Goal: Transaction & Acquisition: Purchase product/service

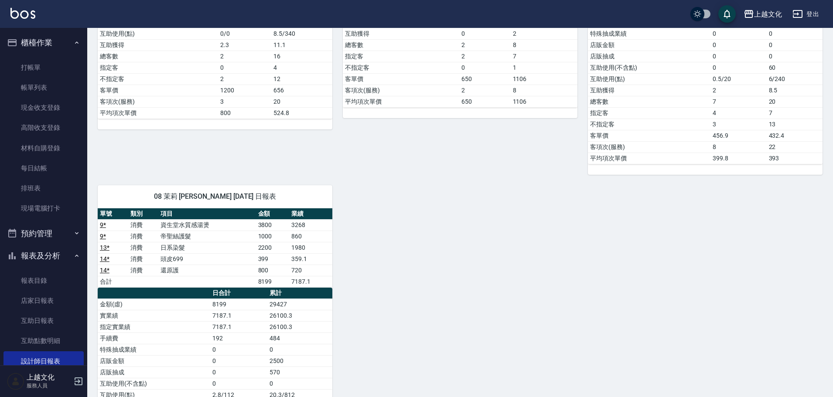
scroll to position [85, 0]
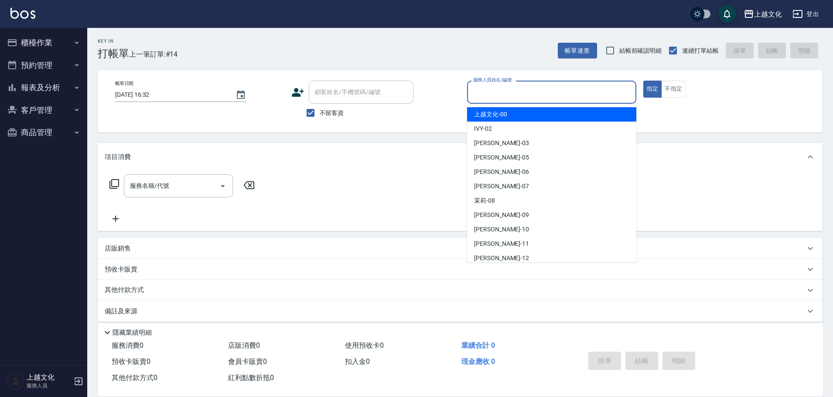
click at [510, 94] on input "服務人員姓名/編號" at bounding box center [551, 92] width 161 height 15
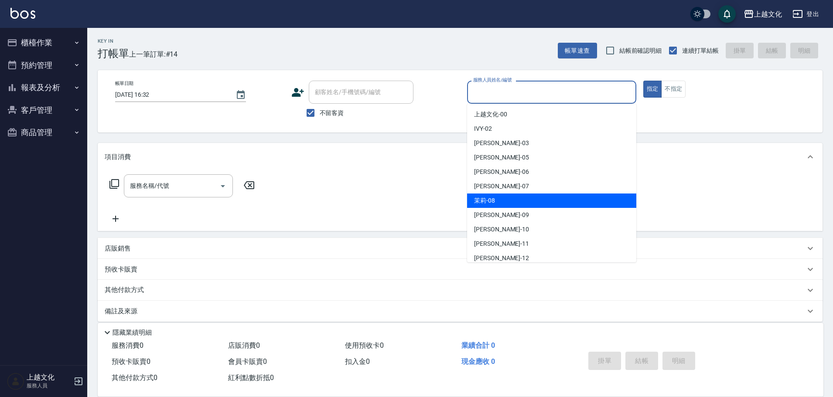
click at [499, 198] on div "茉莉 -08" at bounding box center [551, 201] width 169 height 14
type input "茉莉-08"
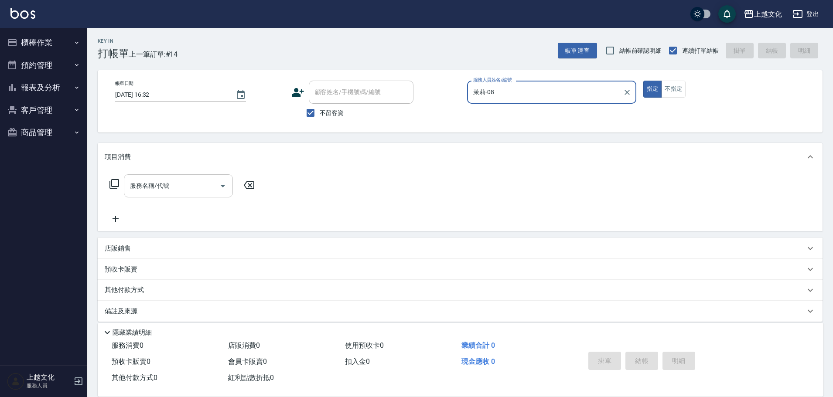
click at [174, 182] on input "服務名稱/代號" at bounding box center [172, 185] width 88 height 15
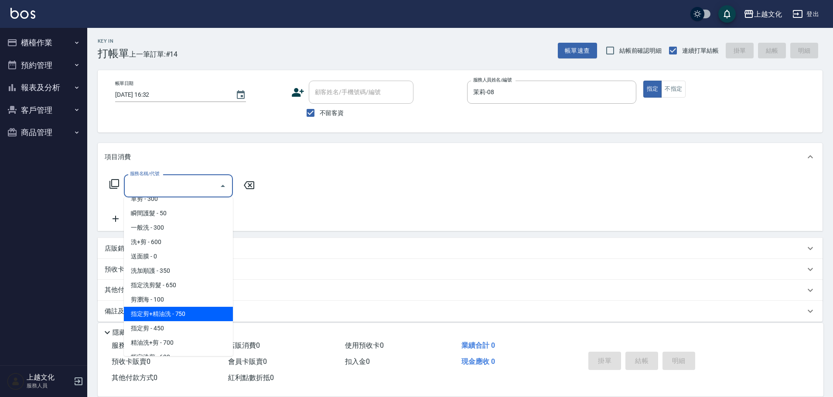
scroll to position [87, 0]
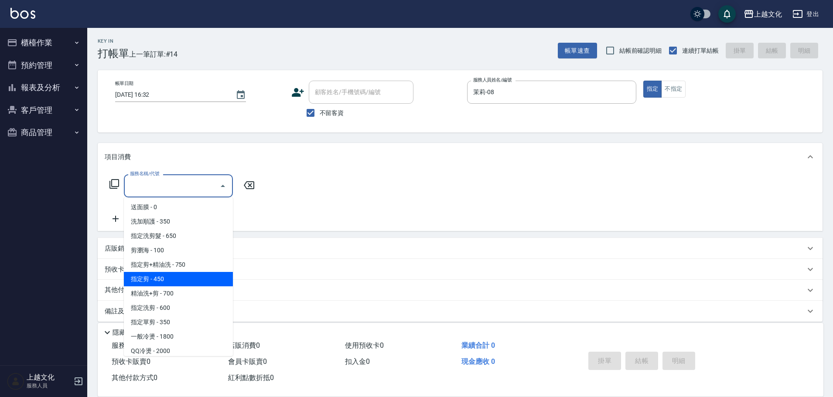
click at [187, 284] on span "指定剪 - 450" at bounding box center [178, 279] width 109 height 14
type input "指定剪(205)"
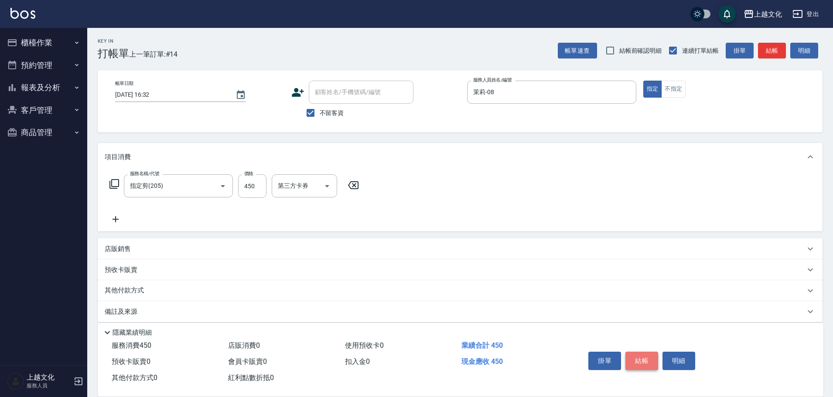
click at [641, 358] on button "結帳" at bounding box center [642, 361] width 33 height 18
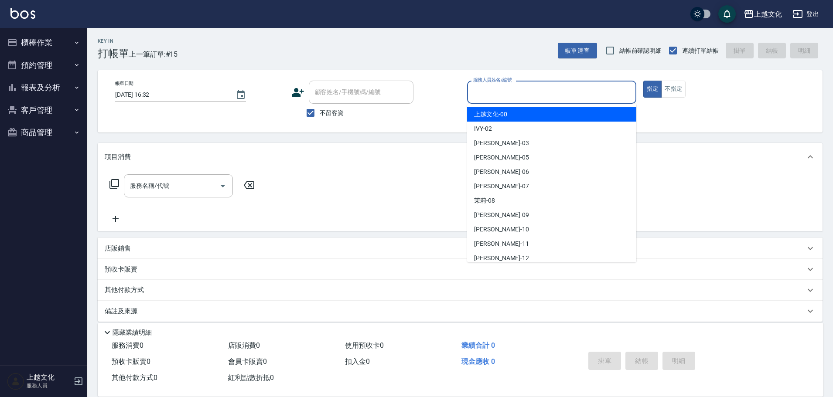
click at [489, 93] on input "服務人員姓名/編號" at bounding box center [551, 92] width 161 height 15
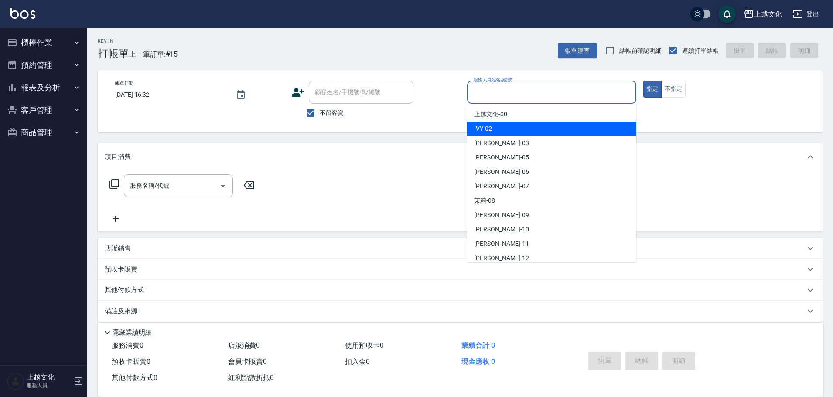
click at [495, 132] on div "IVY -02" at bounding box center [551, 129] width 169 height 14
type input "IVY-02"
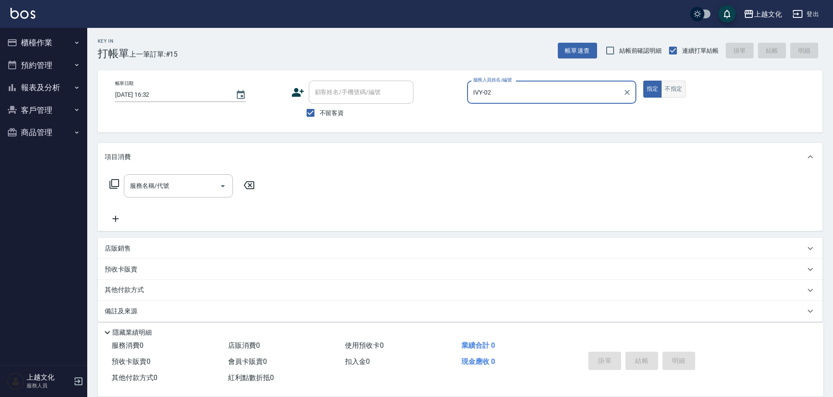
click at [673, 89] on button "不指定" at bounding box center [673, 89] width 24 height 17
click at [117, 181] on icon at bounding box center [114, 184] width 10 height 10
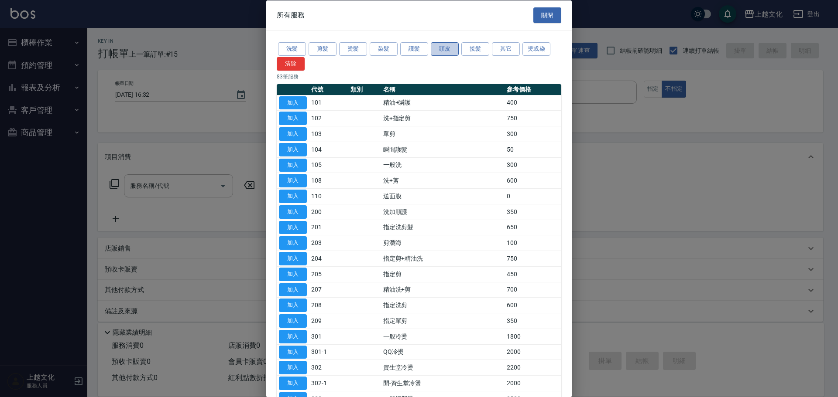
click at [445, 51] on button "頭皮" at bounding box center [445, 49] width 28 height 14
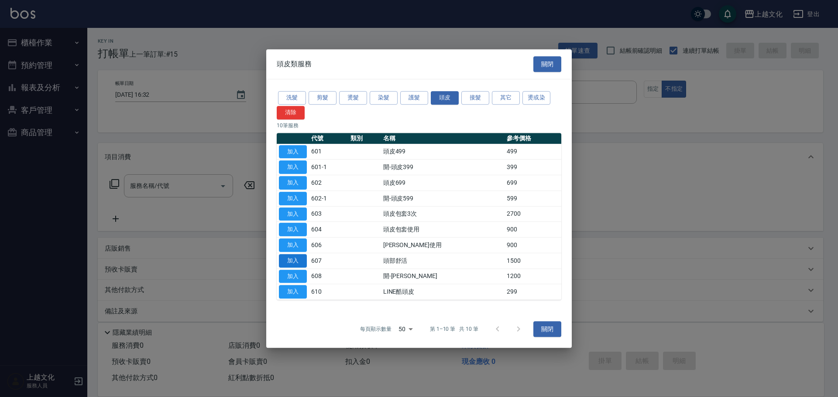
click at [302, 256] on button "加入" at bounding box center [293, 261] width 28 height 14
type input "頭部舒活(607)"
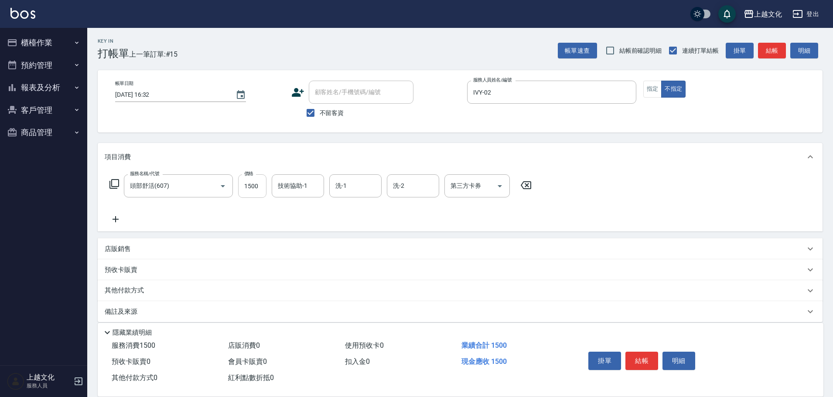
click at [246, 192] on input "1500" at bounding box center [252, 186] width 28 height 24
type input "1800"
click at [641, 356] on button "結帳" at bounding box center [642, 361] width 33 height 18
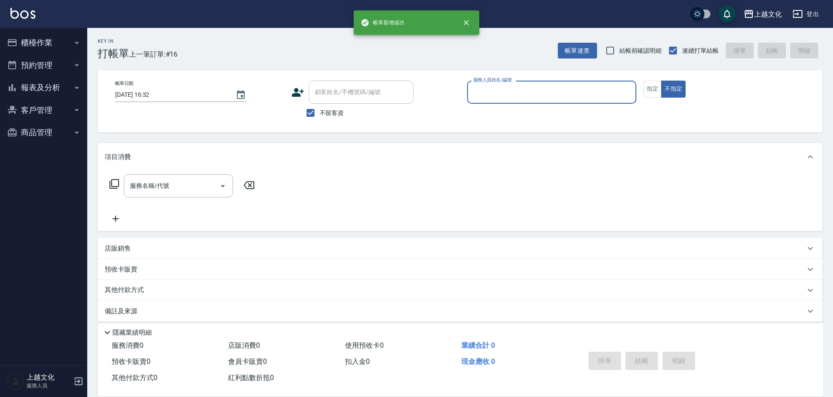
click at [587, 96] on input "服務人員姓名/編號" at bounding box center [551, 92] width 161 height 15
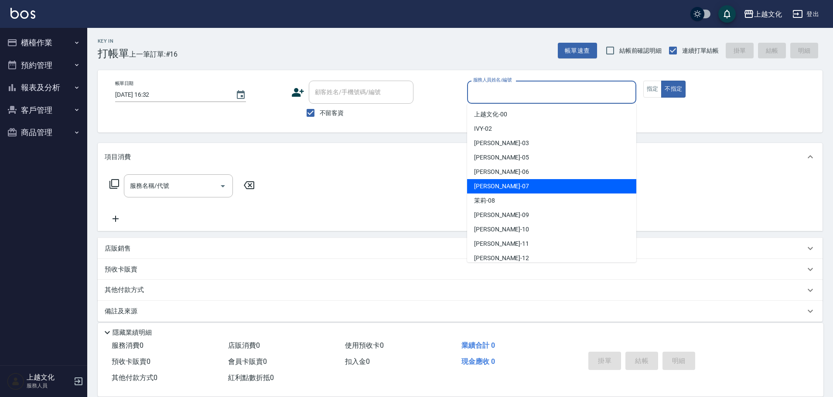
click at [505, 180] on div "[PERSON_NAME] -07" at bounding box center [551, 186] width 169 height 14
type input "[PERSON_NAME]-07"
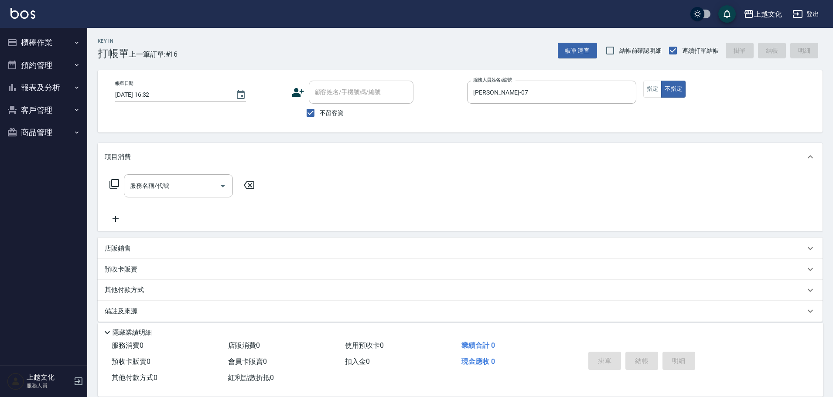
click at [117, 182] on icon at bounding box center [114, 184] width 10 height 10
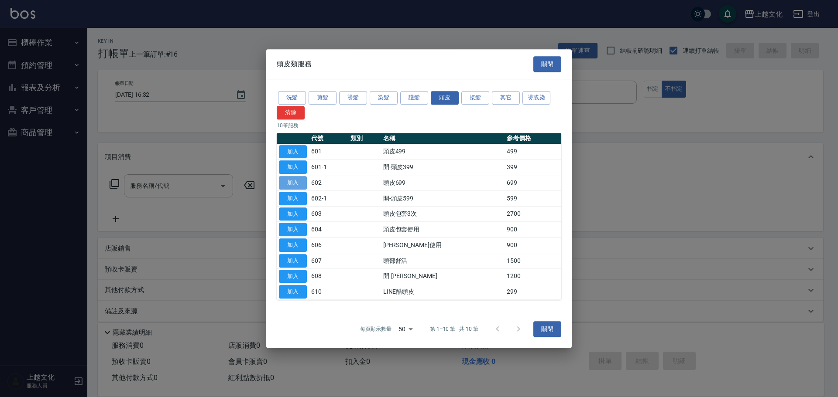
click at [295, 185] on button "加入" at bounding box center [293, 183] width 28 height 14
type input "頭皮699(602)"
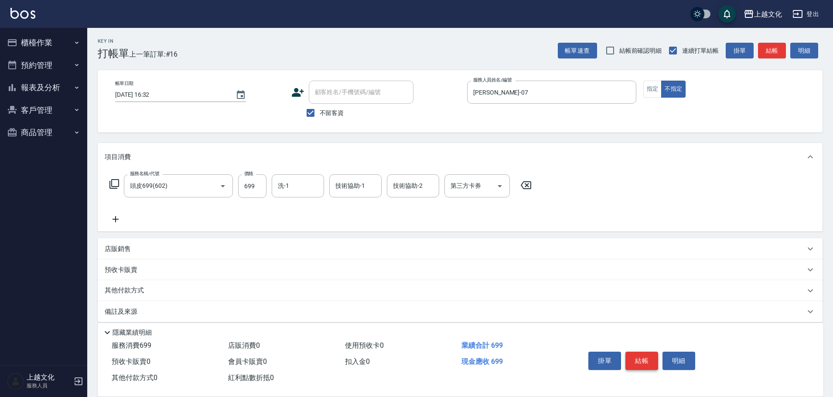
click at [633, 359] on button "結帳" at bounding box center [642, 361] width 33 height 18
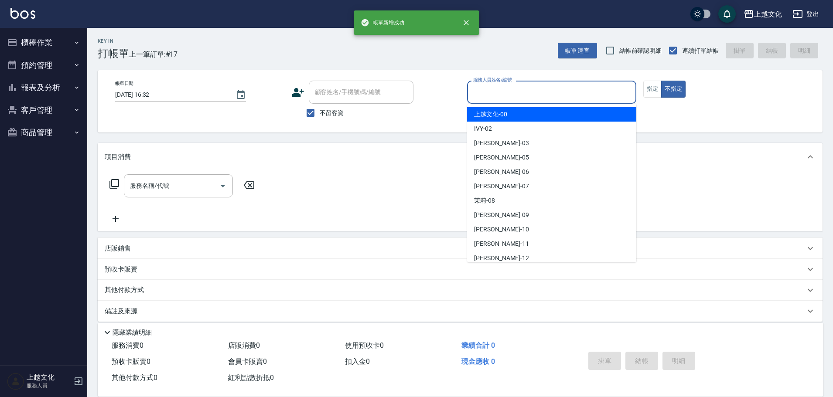
click at [509, 85] on input "服務人員姓名/編號" at bounding box center [551, 92] width 161 height 15
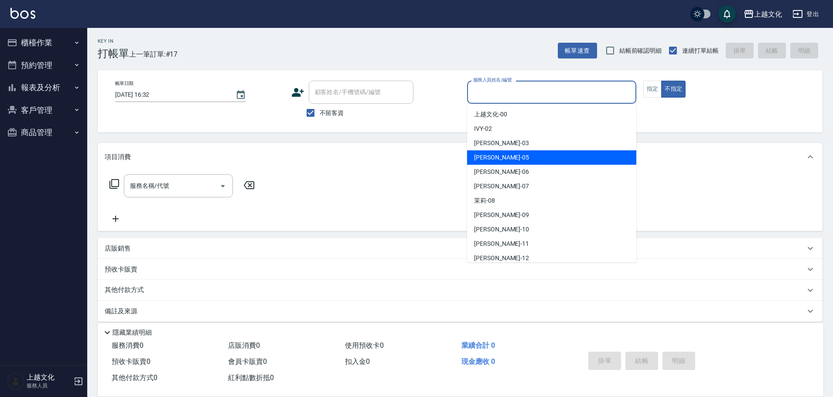
click at [504, 151] on div "[PERSON_NAME] -05" at bounding box center [551, 157] width 169 height 14
type input "[PERSON_NAME]-05"
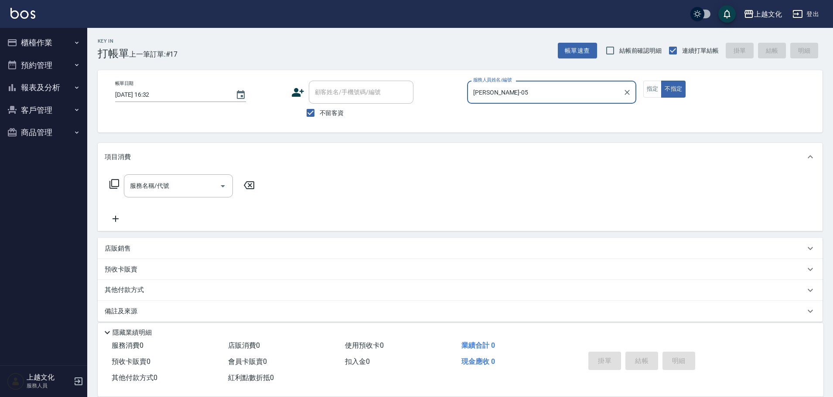
click at [114, 185] on icon at bounding box center [114, 184] width 10 height 10
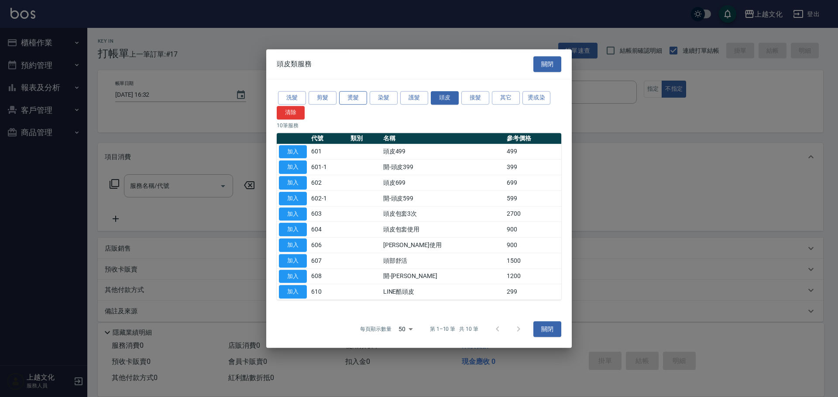
click at [356, 98] on button "燙髮" at bounding box center [353, 98] width 28 height 14
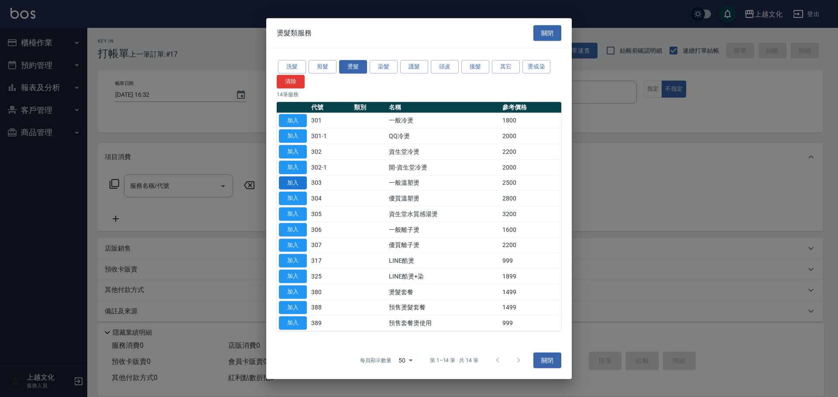
click at [298, 181] on button "加入" at bounding box center [293, 183] width 28 height 14
type input "一般溫塑燙(303)"
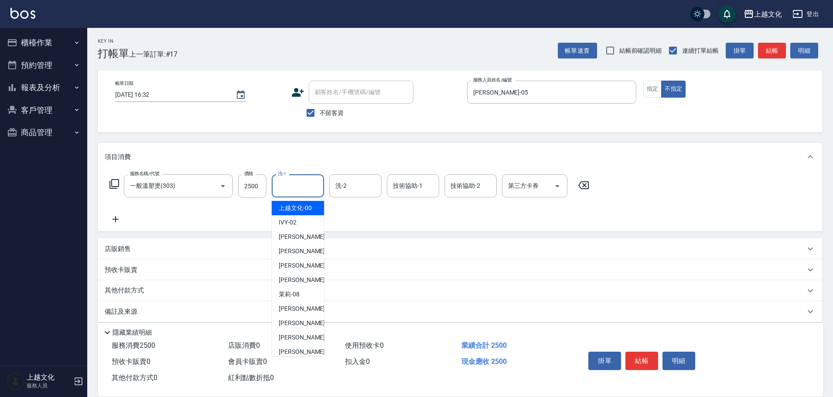
click at [279, 191] on input "洗-1" at bounding box center [298, 185] width 44 height 15
click at [282, 222] on span "IVY -02" at bounding box center [288, 222] width 18 height 9
type input "IVY-02"
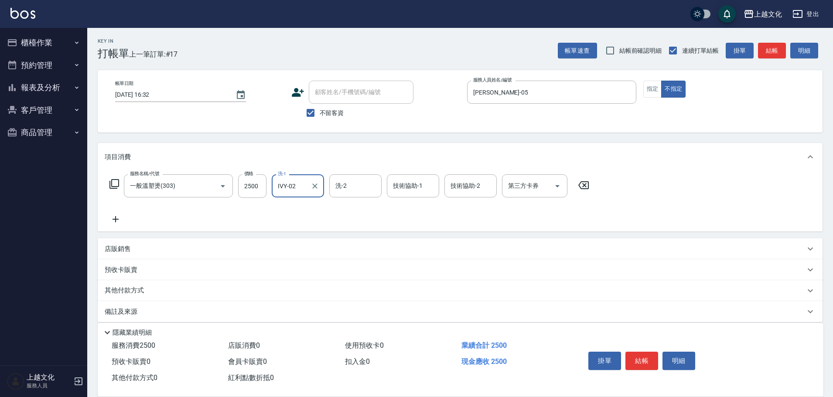
click at [644, 356] on button "結帳" at bounding box center [642, 361] width 33 height 18
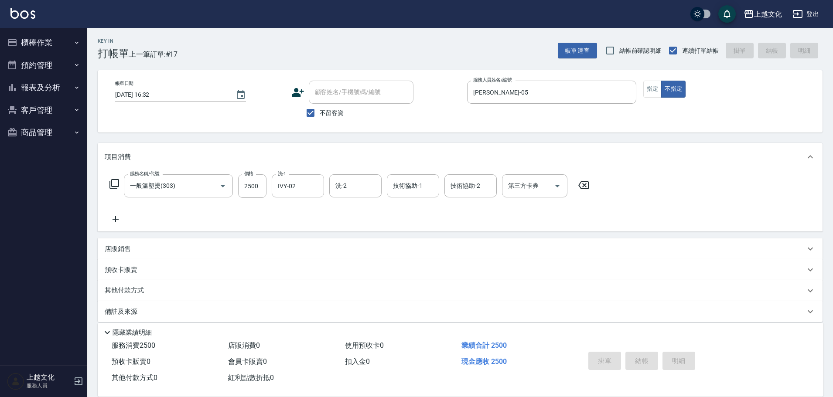
type input "[DATE] 16:33"
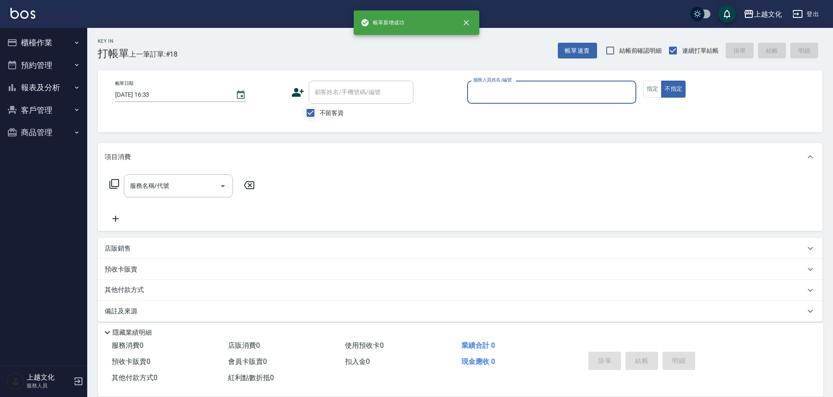
click at [310, 112] on input "不留客資" at bounding box center [310, 113] width 18 height 18
checkbox input "false"
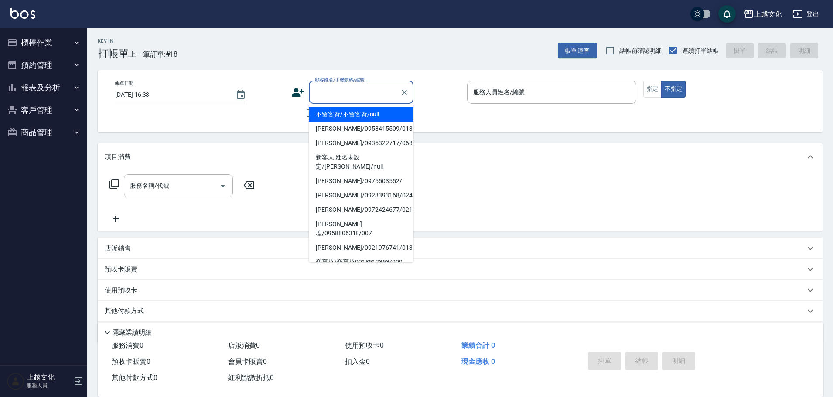
click at [328, 96] on input "顧客姓名/手機號碼/編號" at bounding box center [355, 92] width 84 height 15
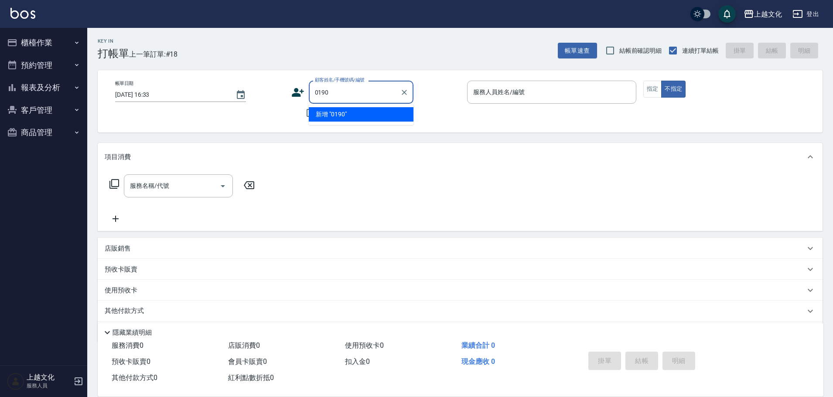
type input "[PERSON_NAME]/0912513372/0190"
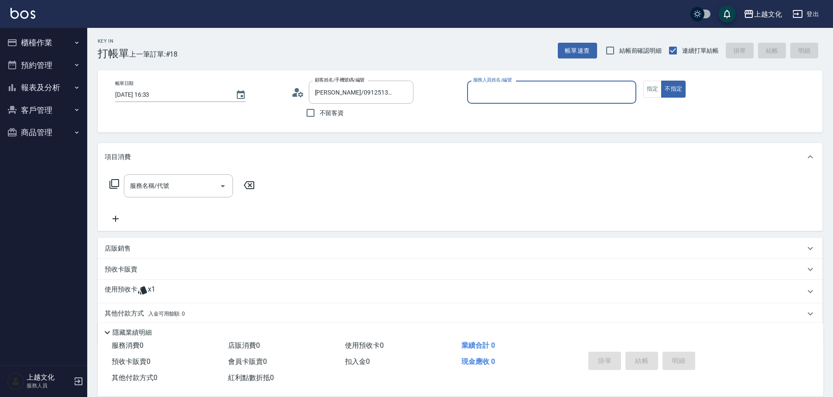
click at [517, 90] on input "服務人員姓名/編號" at bounding box center [551, 92] width 161 height 15
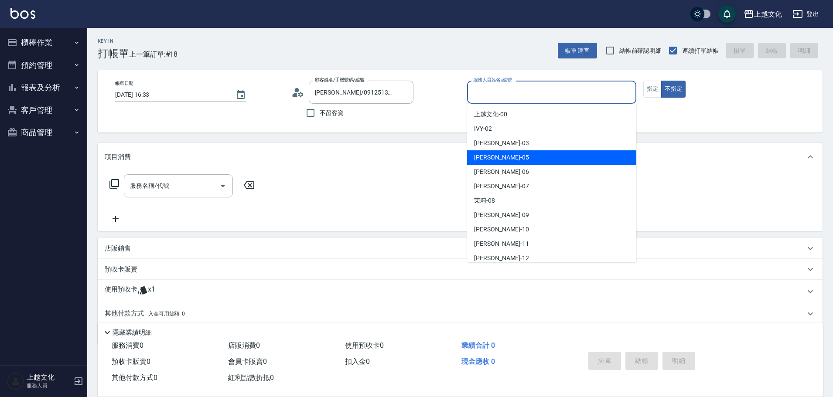
drag, startPoint x: 514, startPoint y: 154, endPoint x: 701, endPoint y: 112, distance: 191.5
click at [515, 154] on div "[PERSON_NAME] -05" at bounding box center [551, 157] width 169 height 14
type input "[PERSON_NAME]-05"
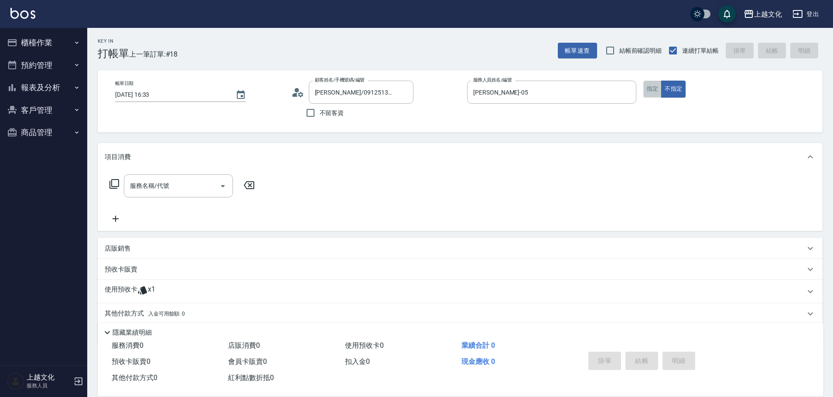
click at [650, 89] on button "指定" at bounding box center [652, 89] width 19 height 17
click at [113, 182] on icon at bounding box center [114, 184] width 10 height 10
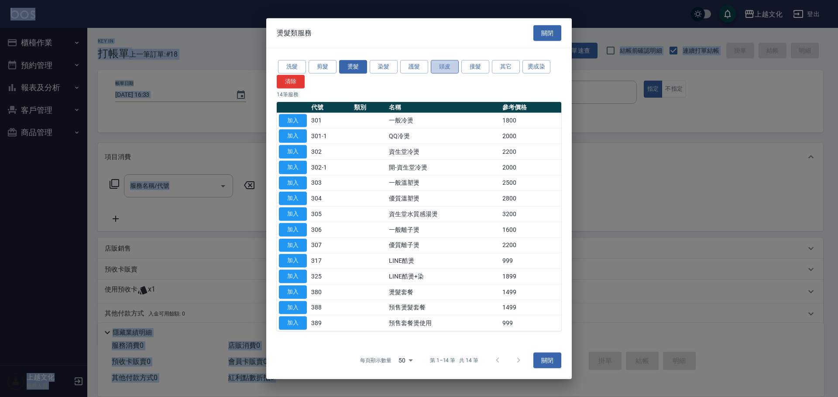
click at [434, 63] on button "頭皮" at bounding box center [445, 67] width 28 height 14
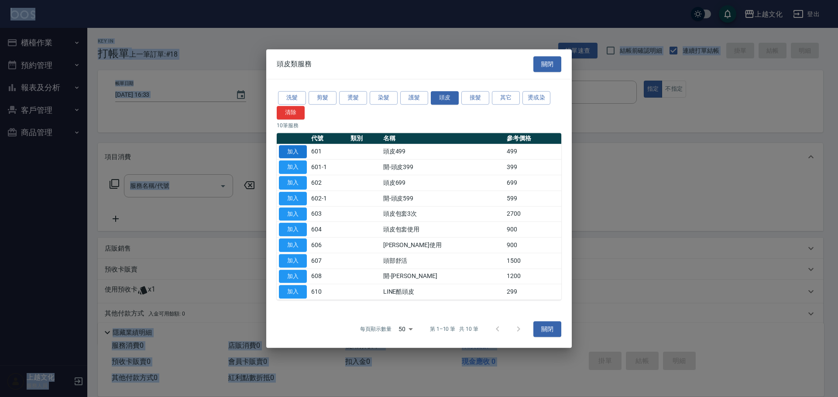
click at [292, 154] on button "加入" at bounding box center [293, 152] width 28 height 14
type input "頭皮499(601)"
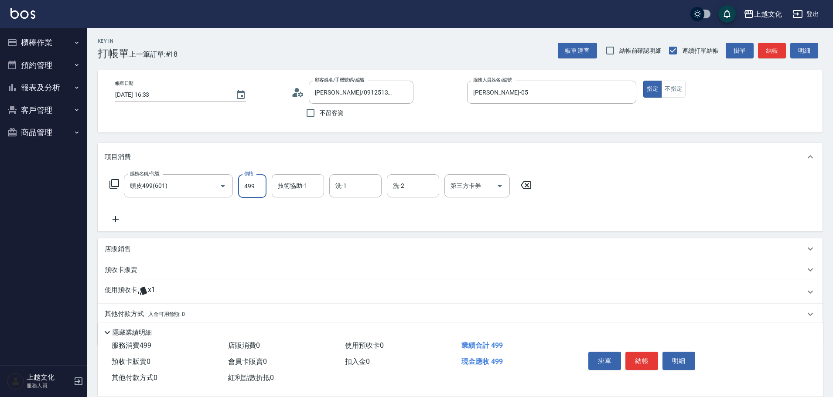
click at [239, 197] on input "499" at bounding box center [252, 186] width 28 height 24
type input "399"
click at [125, 286] on p "使用預收卡" at bounding box center [121, 292] width 33 height 13
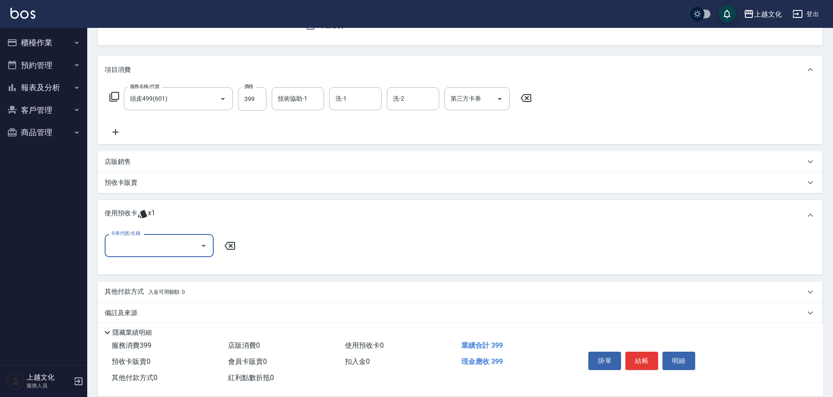
click at [129, 241] on input "卡券代號/名稱" at bounding box center [153, 245] width 88 height 15
drag, startPoint x: 137, startPoint y: 250, endPoint x: 137, endPoint y: 258, distance: 8.7
click at [137, 249] on input "卡券代號/名稱" at bounding box center [153, 245] width 88 height 15
click at [137, 267] on div "歌德包卡 剩餘1張" at bounding box center [159, 268] width 109 height 14
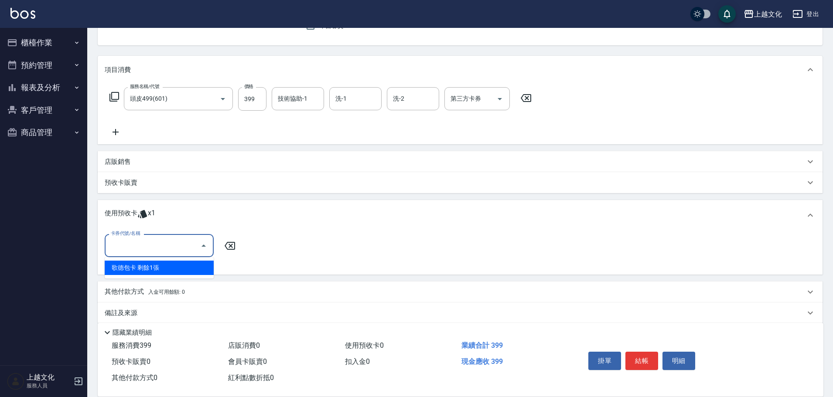
type input "歌德[PERSON_NAME]"
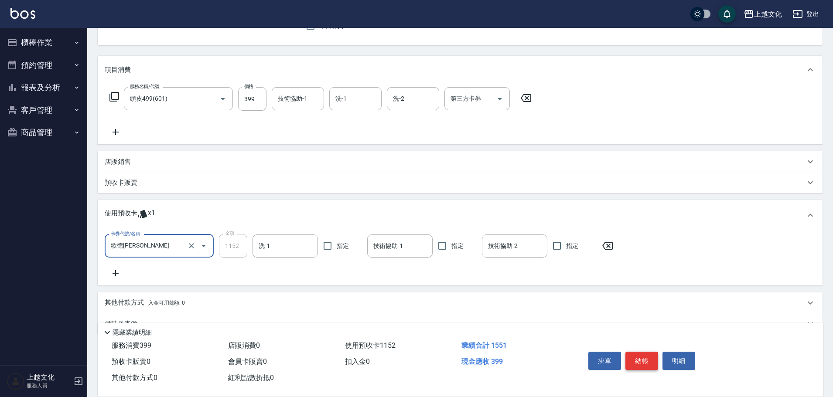
click at [636, 355] on button "結帳" at bounding box center [642, 361] width 33 height 18
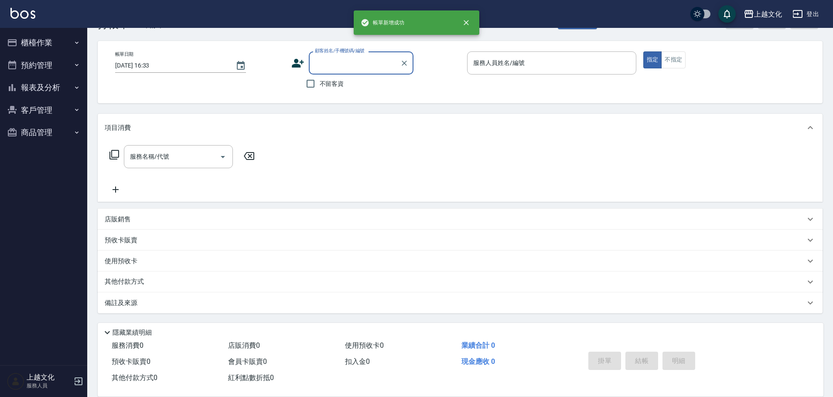
scroll to position [29, 0]
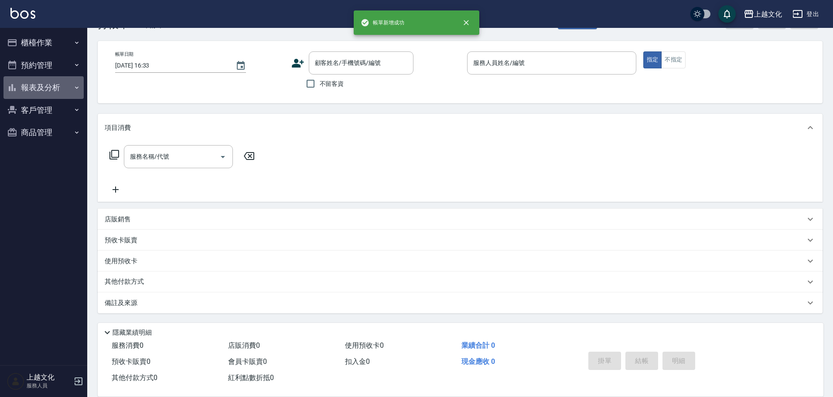
click at [36, 83] on button "報表及分析" at bounding box center [43, 87] width 80 height 23
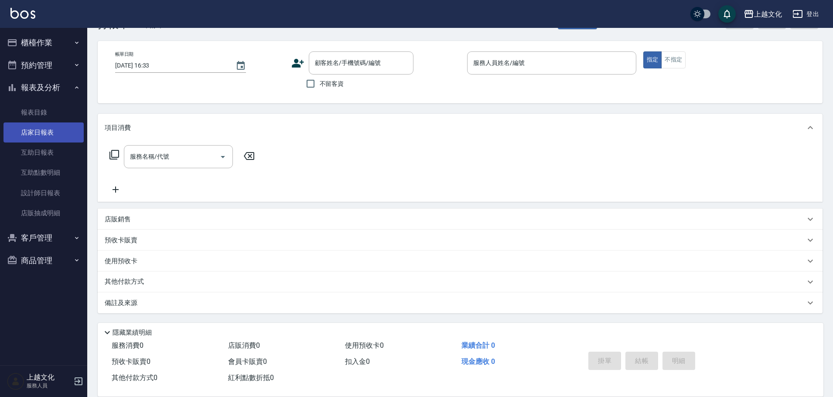
click at [39, 133] on link "店家日報表" at bounding box center [43, 133] width 80 height 20
